Goal: Transaction & Acquisition: Obtain resource

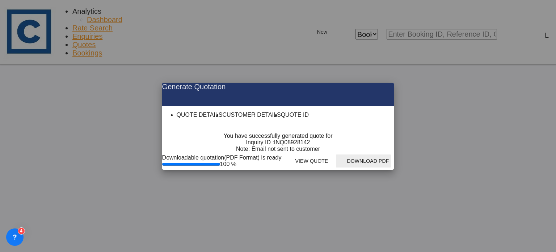
click at [387, 83] on md-icon "icon-close fg-AAA8AD cursor m-0" at bounding box center [382, 87] width 9 height 9
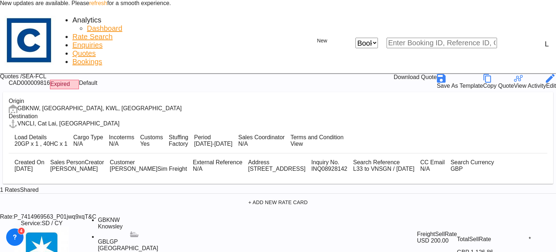
click at [107, 6] on link "refresh" at bounding box center [98, 3] width 18 height 6
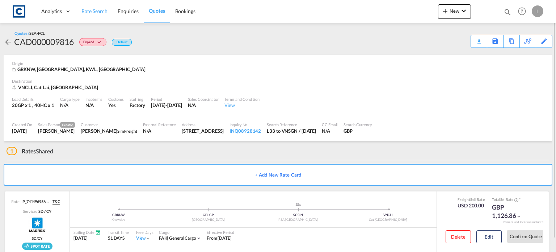
click at [94, 10] on span "Rate Search" at bounding box center [95, 11] width 26 height 6
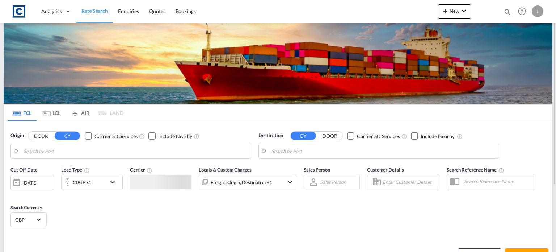
type input "GB-L33, Knowsley"
type input "Ho Chi Minh City (Saigon), VNSGN"
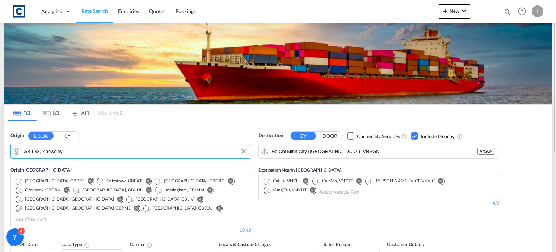
click at [76, 153] on input "GB-L33, Knowsley" at bounding box center [136, 151] width 224 height 11
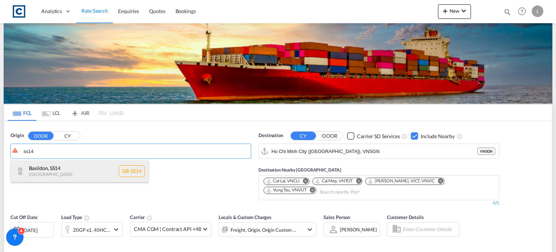
click at [46, 172] on div "Basildon , SS14 United Kingdom GB-SS14" at bounding box center [80, 171] width 138 height 22
type input "GB-SS14, Basildon"
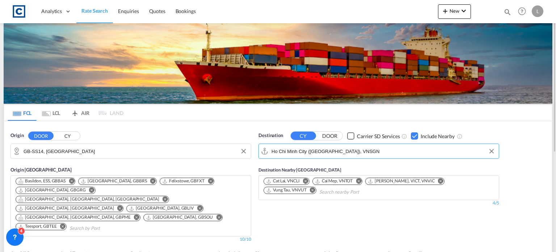
click at [350, 152] on input "Ho Chi Minh City (Saigon), VNSGN" at bounding box center [384, 151] width 224 height 11
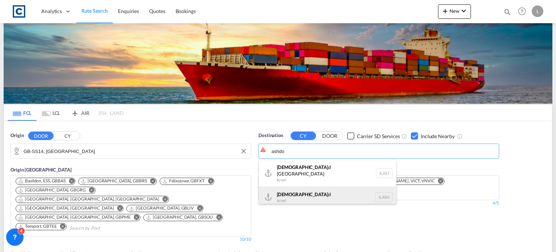
click at [288, 198] on div "Ashdo d Israel ILASH" at bounding box center [328, 197] width 138 height 22
type input "Ashdod, ILASH"
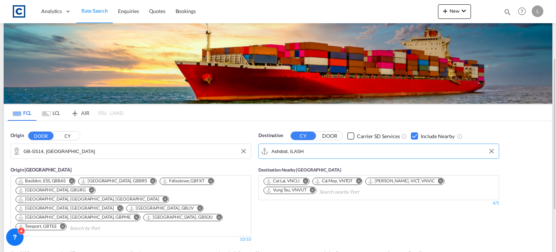
scroll to position [36, 0]
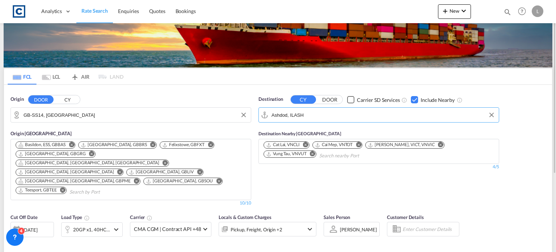
click at [91, 224] on div "20GP x1, 40HC x1" at bounding box center [91, 229] width 37 height 10
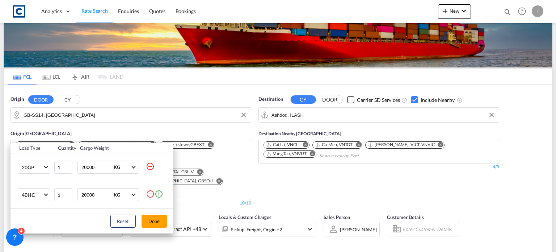
click at [150, 194] on md-icon "icon-minus-circle-outline" at bounding box center [150, 193] width 9 height 9
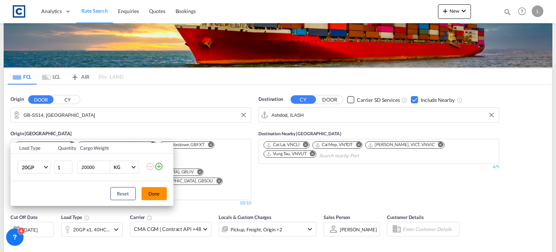
click at [155, 195] on button "Done" at bounding box center [154, 193] width 25 height 13
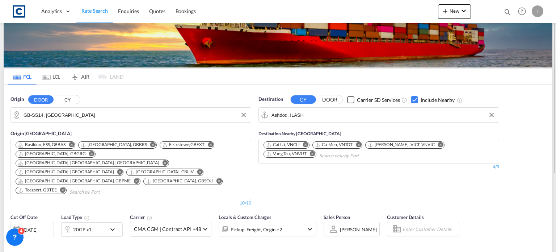
click at [221, 231] on div "Cut Off Date 22 Sep 2025 22/09/2025 Load Type 20GP x1 Carrier CMA CGM | Contrac…" at bounding box center [278, 245] width 548 height 71
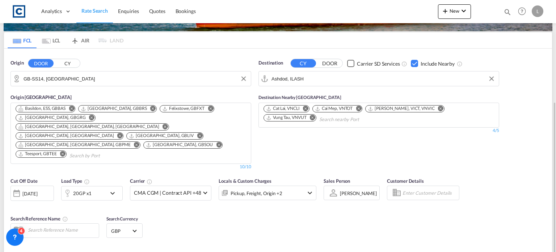
scroll to position [109, 0]
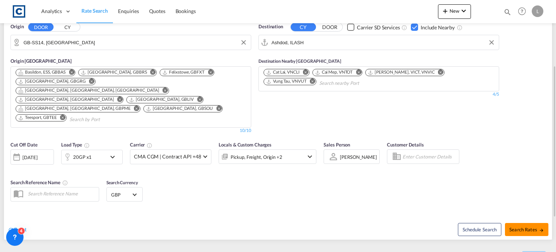
click at [530, 226] on span "Search Rates" at bounding box center [527, 229] width 35 height 6
type input "SS14 to ILASH / 22 Sep 2025"
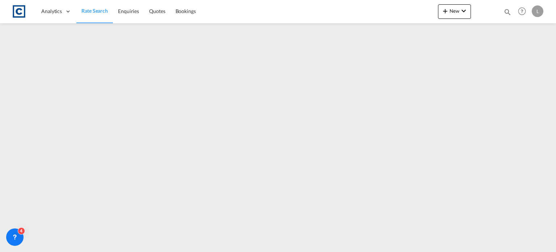
click at [96, 9] on span "Rate Search" at bounding box center [95, 11] width 26 height 6
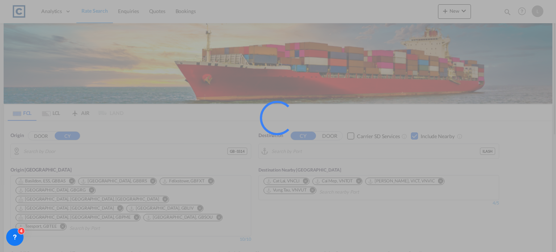
type input "GB-SS14, Basildon"
type input "Ashdod, ILASH"
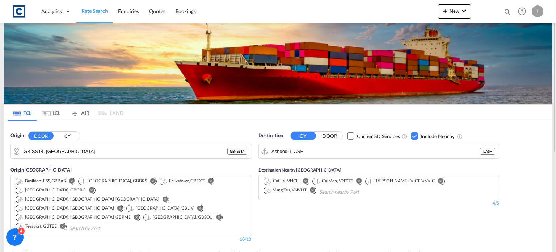
click at [414, 134] on div "Checkbox No Ink" at bounding box center [414, 135] width 7 height 7
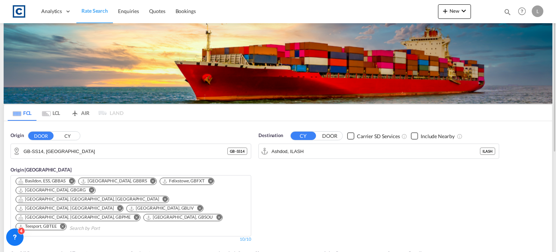
click at [401, 186] on div "Destination CY DOOR Carrier SD Services Include Nearby Ashdod, ILASH ILASH" at bounding box center [379, 186] width 248 height 117
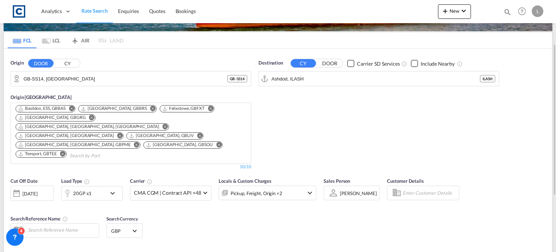
scroll to position [109, 0]
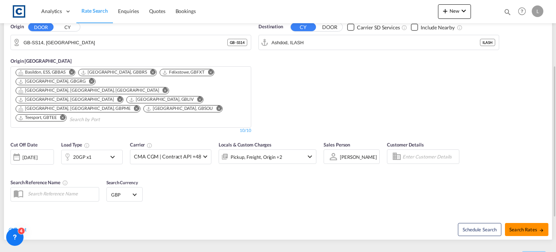
click at [525, 226] on span "Search Rates" at bounding box center [527, 229] width 35 height 6
type input "SS14 to ILASH / 22 Sep 2025"
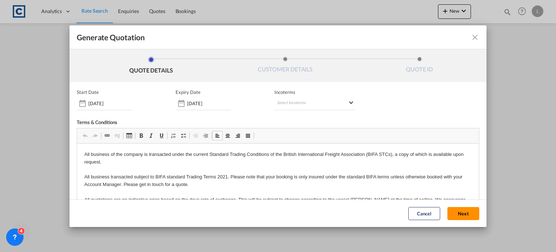
click at [456, 212] on button "Next" at bounding box center [464, 213] width 32 height 13
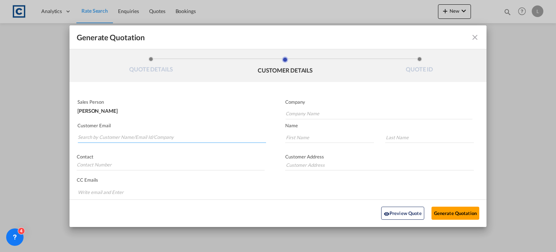
click at [91, 134] on input "Search by Customer Name/Email Id/Company" at bounding box center [172, 137] width 188 height 11
paste input "Locarno Andrea (UK) <Andrea.Locarno@gruber-logistics.com>"
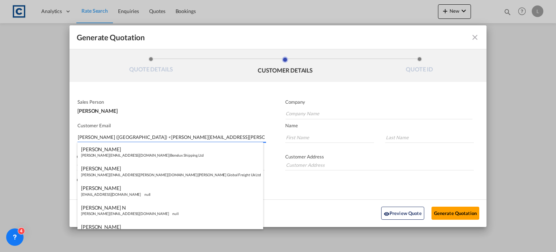
click at [126, 138] on input "Locarno Andrea (UK) <Andrea.Locarno@gruber-logistics.com>" at bounding box center [172, 137] width 188 height 11
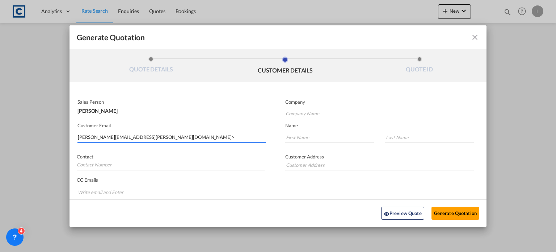
click at [185, 133] on input "Andrea.Locarno@gruber-logistics.com>" at bounding box center [172, 137] width 188 height 11
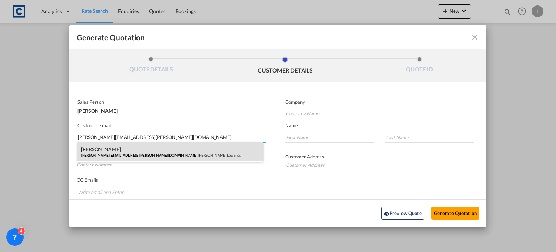
type input "Andrea.Locarno@gruber-logistics.com"
click at [131, 149] on div "Andrea Locarno Andrea.Locarno@gruber-logistics.com | Gruber Logisitcs" at bounding box center [171, 152] width 186 height 20
type input "Gruber Logisitcs"
type input "Andrea"
type input "Locarno"
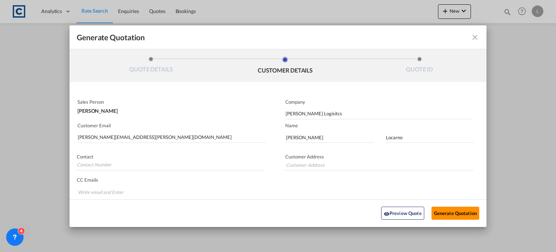
click at [447, 208] on button "Generate Quotation" at bounding box center [456, 212] width 48 height 13
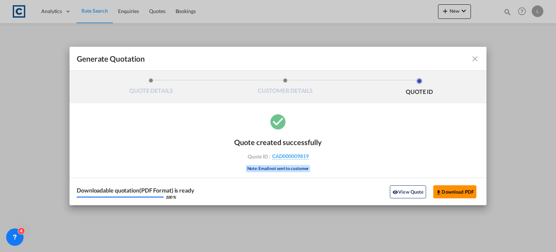
click at [442, 189] on button "Download PDF" at bounding box center [455, 191] width 43 height 13
click at [475, 59] on md-icon "icon-close fg-AAA8AD cursor m-0" at bounding box center [475, 58] width 9 height 9
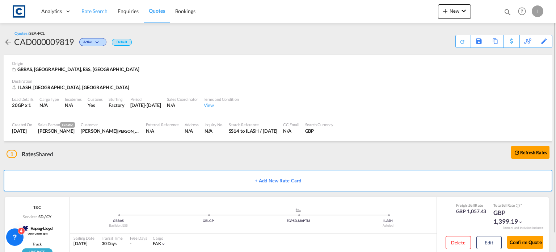
click at [97, 10] on span "Rate Search" at bounding box center [95, 11] width 26 height 6
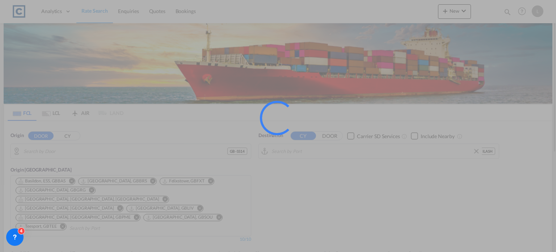
type input "GB-SS14, Basildon"
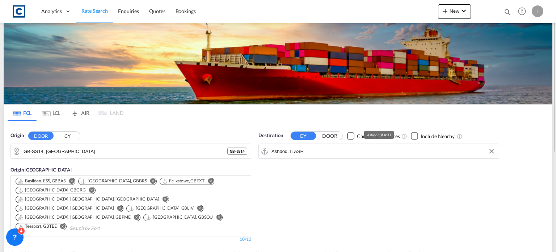
drag, startPoint x: 326, startPoint y: 155, endPoint x: 319, endPoint y: 150, distance: 8.0
click at [319, 150] on input "Ashdod, ILASH" at bounding box center [384, 151] width 224 height 11
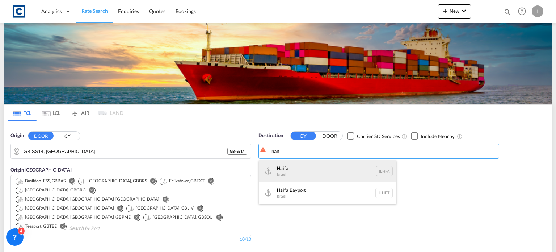
click at [292, 170] on div "Haif a Israel ILHFA" at bounding box center [328, 171] width 138 height 22
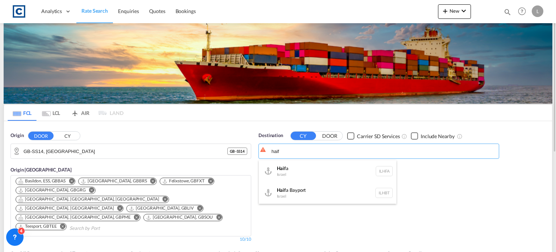
type input "Haifa, ILHFA"
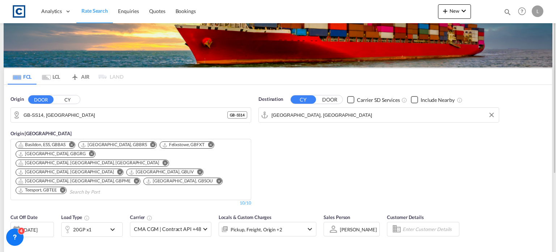
click at [256, 224] on div "Pickup, Freight, Origin +2" at bounding box center [256, 229] width 51 height 10
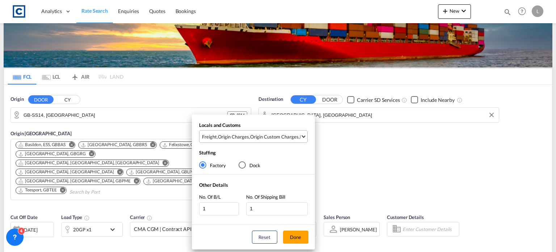
click at [227, 138] on div "Origin Charges" at bounding box center [233, 136] width 31 height 7
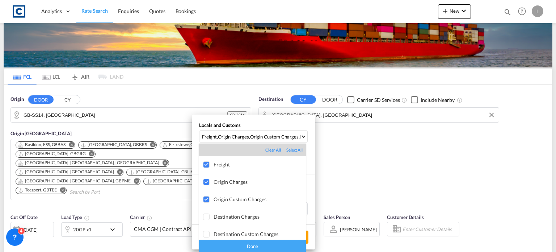
click at [233, 243] on div "Done" at bounding box center [252, 245] width 107 height 13
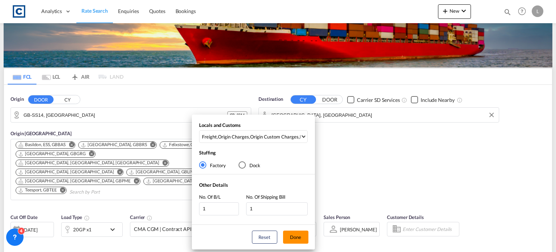
click at [296, 235] on button "Done" at bounding box center [295, 236] width 25 height 13
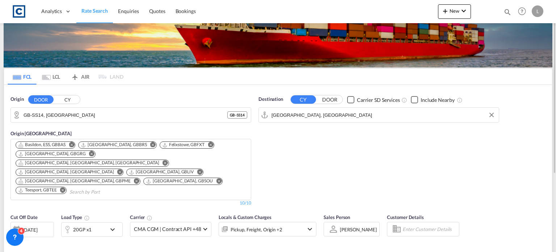
click at [320, 227] on div "Sales Person Lynsey Heaton Select Sales Person Alfie Kybert Lauren Prentice Lyn…" at bounding box center [351, 229] width 63 height 38
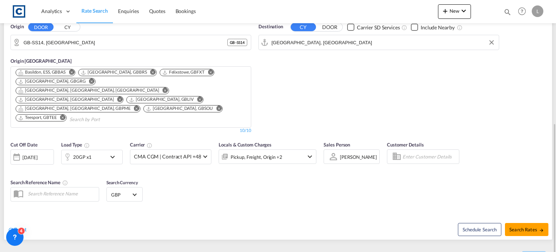
scroll to position [145, 0]
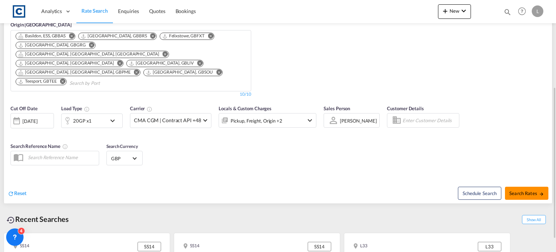
click at [519, 190] on span "Search Rates" at bounding box center [527, 193] width 35 height 6
type input "SS14 to ILHFA / 22 Sep 2025"
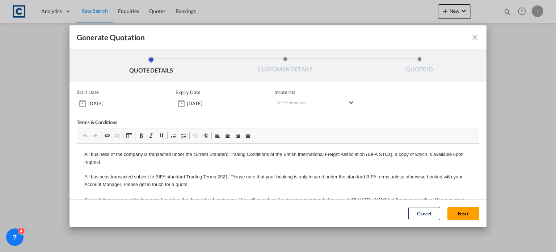
click at [457, 214] on button "Next" at bounding box center [464, 213] width 32 height 13
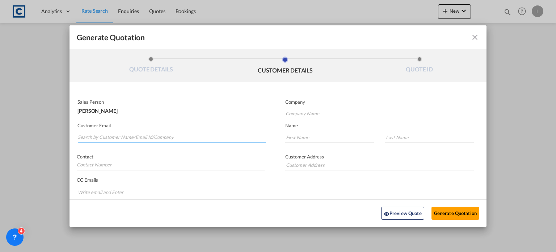
click at [90, 137] on input "Search by Customer Name/Email Id/Company" at bounding box center [172, 137] width 188 height 11
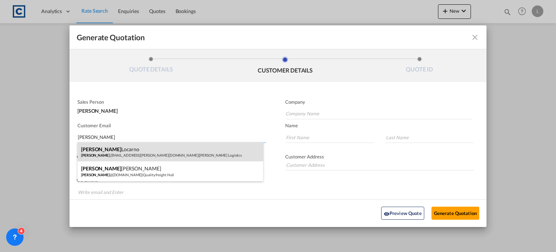
type input "andrea"
click at [96, 152] on div "Andrea Locarno Andrea .Locarno@gruber-logistics.com | Gruber Logisitcs" at bounding box center [171, 152] width 186 height 20
type input "Gruber Logisitcs"
type input "Andrea.Locarno@gruber-logistics.com"
type input "Andrea"
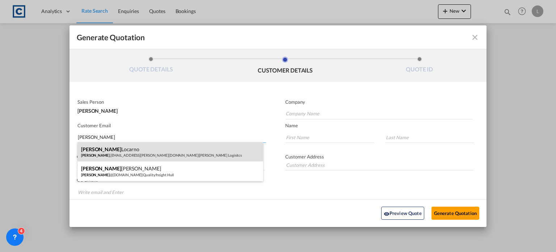
type input "Locarno"
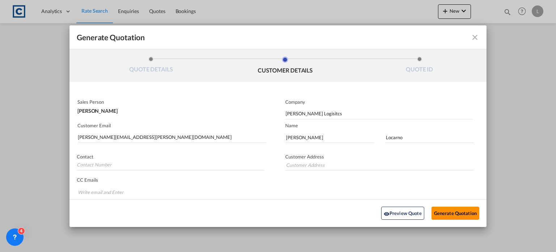
click at [456, 212] on button "Generate Quotation" at bounding box center [456, 212] width 48 height 13
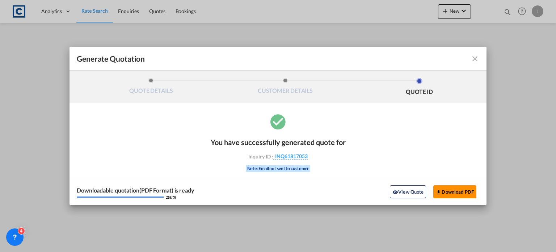
click at [449, 191] on button "Download PDF" at bounding box center [455, 191] width 43 height 13
click at [475, 59] on md-icon "icon-close fg-AAA8AD cursor m-0" at bounding box center [475, 58] width 9 height 9
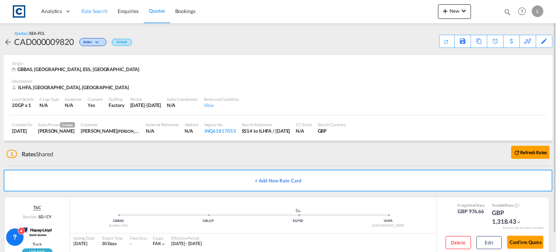
click at [97, 10] on span "Rate Search" at bounding box center [95, 11] width 26 height 6
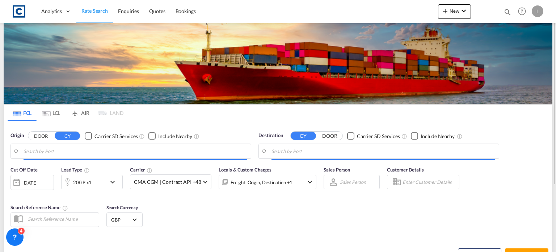
type input "GB-SS14, Basildon"
type input "Haifa, ILHFA"
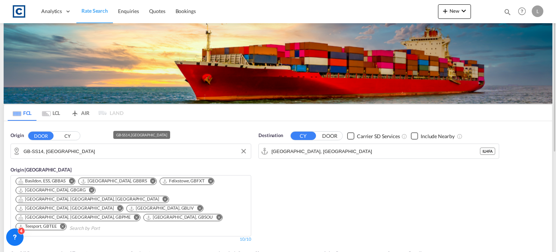
click at [71, 149] on input "GB-SS14, Basildon" at bounding box center [136, 151] width 224 height 11
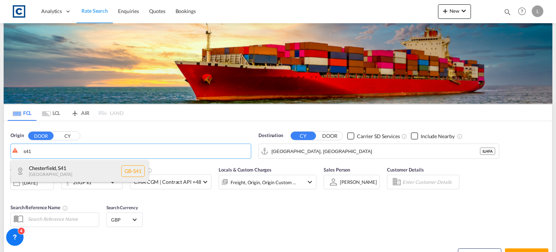
click at [62, 171] on div "Chesterfield , S41 United Kingdom GB-S41" at bounding box center [80, 171] width 138 height 22
type input "GB-S41, Chesterfield"
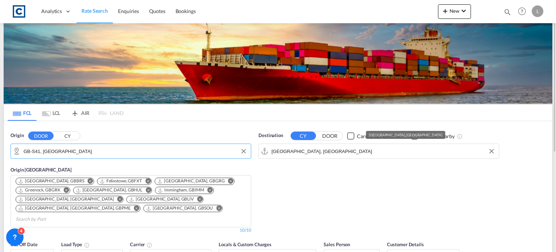
click at [306, 152] on input "Haifa, ILHFA" at bounding box center [384, 151] width 224 height 11
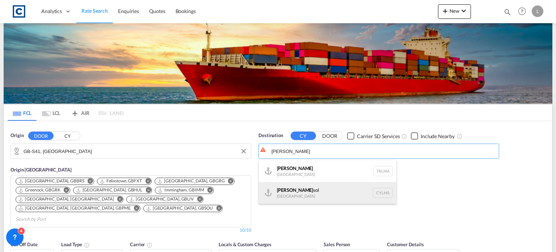
click at [283, 192] on div "Limas sol Cyprus CYLMS" at bounding box center [328, 193] width 138 height 22
type input "Limassol, CYLMS"
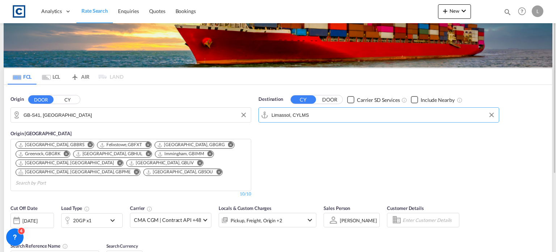
scroll to position [72, 0]
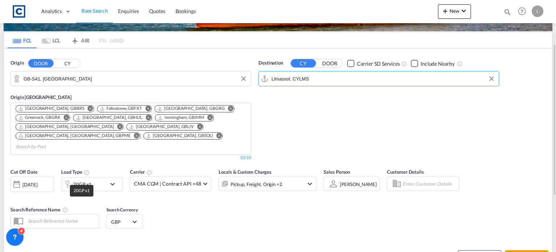
click at [90, 179] on div "20GP x1" at bounding box center [82, 184] width 18 height 10
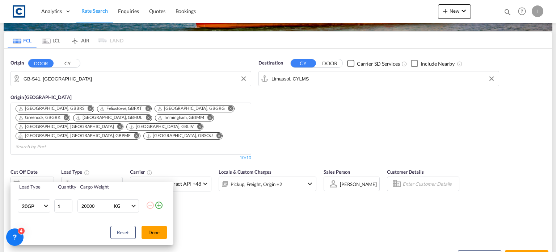
click at [158, 205] on md-icon "icon-plus-circle-outline" at bounding box center [159, 205] width 9 height 9
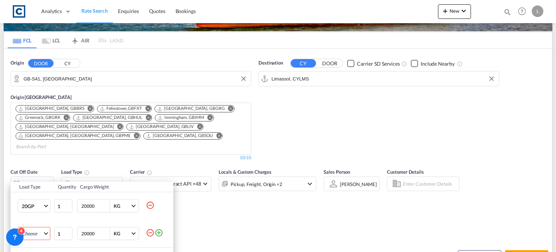
click at [33, 229] on md-select "Choose 20GP 40GP 40HC 45HC 20RE 40RE 40HR 20OT 40OT 20FR 40FR 40NR 20NR 45S 20T…" at bounding box center [34, 233] width 33 height 13
click at [32, 200] on div "40HC" at bounding box center [27, 199] width 13 height 7
click at [206, 237] on div "Load Type Quantity Cargo Weight 20GP 20GP 40GP 40HC 45HC 20RE 40RE 40HR 20OT 40…" at bounding box center [278, 126] width 556 height 252
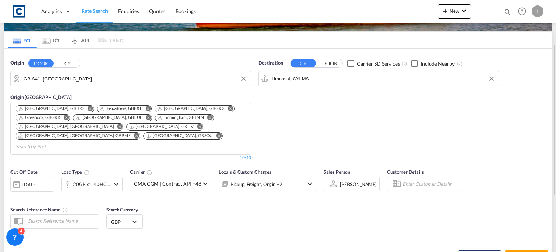
scroll to position [109, 0]
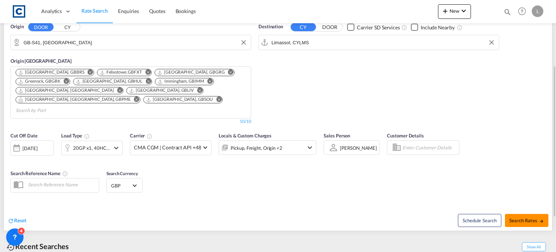
click at [523, 217] on span "Search Rates" at bounding box center [527, 220] width 35 height 6
type input "S41 to CYLMS / 22 Sep 2025"
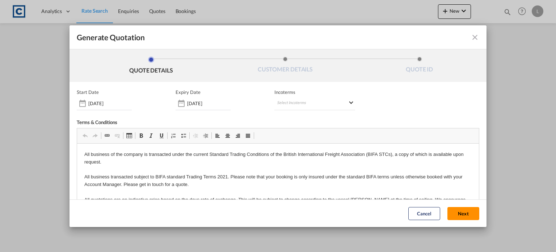
click at [451, 212] on button "Next" at bounding box center [464, 213] width 32 height 13
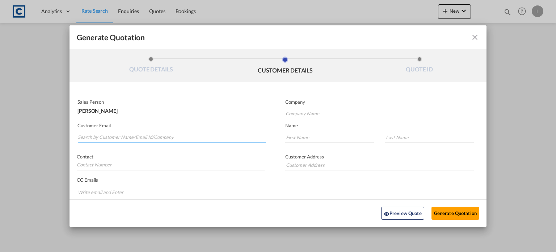
click at [82, 138] on input "Search by Customer Name/Email Id/Company" at bounding box center [172, 137] width 188 height 11
paste input "James Tipple <James@globalcontainers.com>"
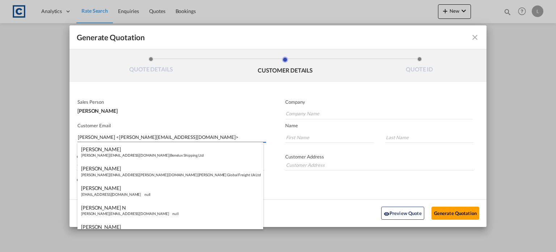
click at [108, 137] on input "James Tipple <James@globalcontainers.com>" at bounding box center [172, 137] width 188 height 11
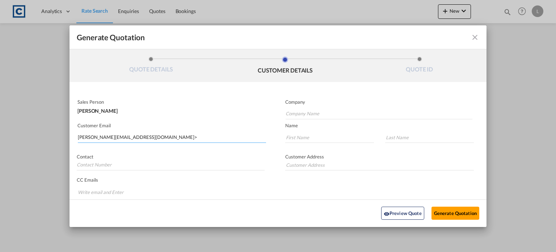
click at [156, 134] on input "James@globalcontainers.com>" at bounding box center [172, 137] width 188 height 11
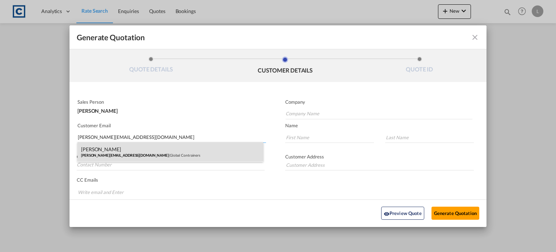
type input "James@globalcontainers.com"
click at [116, 148] on div "James Tripple James@globalcontainers.com | Global Contrainers" at bounding box center [171, 152] width 186 height 20
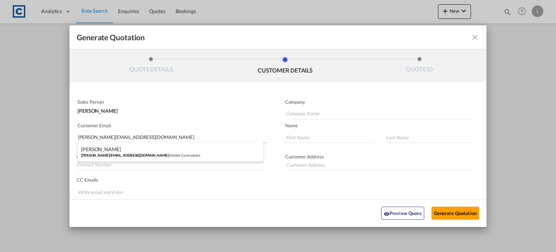
type input "Global Contrainers"
type input "James"
type input "Tripple"
type input "01394 451200"
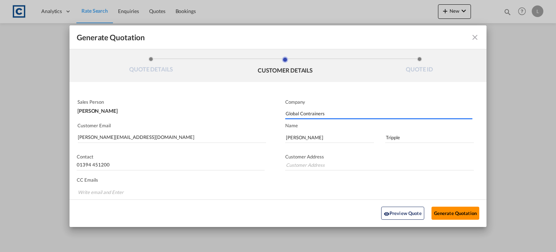
click at [450, 212] on button "Generate Quotation" at bounding box center [456, 212] width 48 height 13
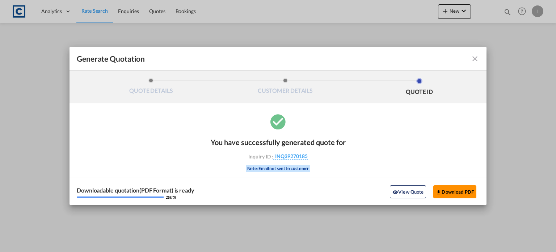
click at [459, 189] on button "Download PDF" at bounding box center [455, 191] width 43 height 13
